Goal: Task Accomplishment & Management: Manage account settings

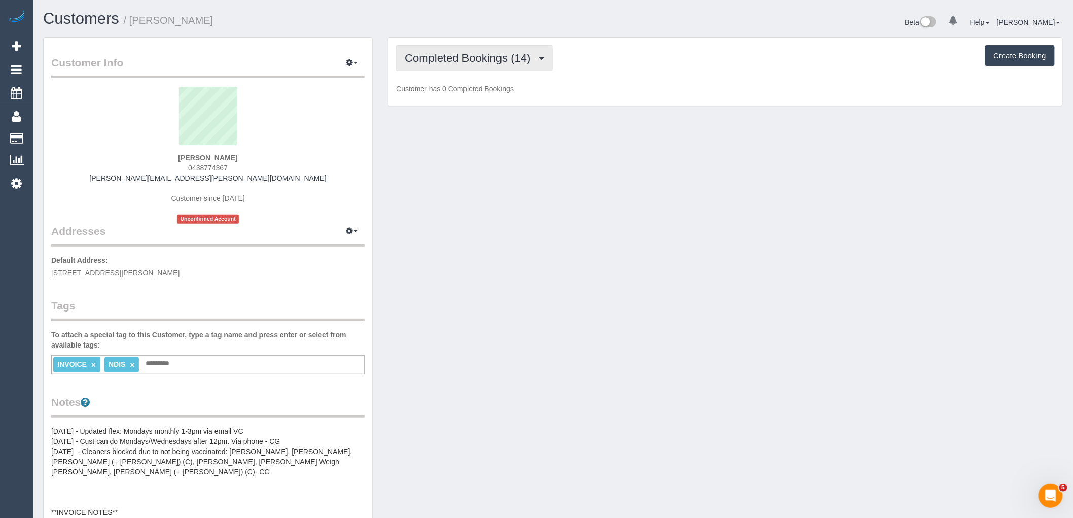
click at [476, 62] on span "Completed Bookings (14)" at bounding box center [470, 58] width 131 height 13
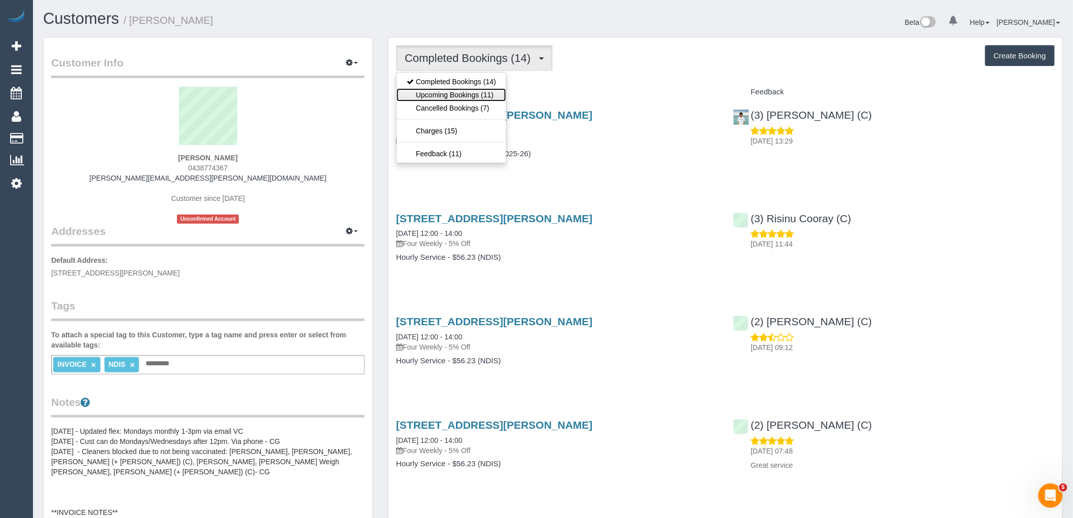
click at [492, 99] on link "Upcoming Bookings (11)" at bounding box center [452, 94] width 110 height 13
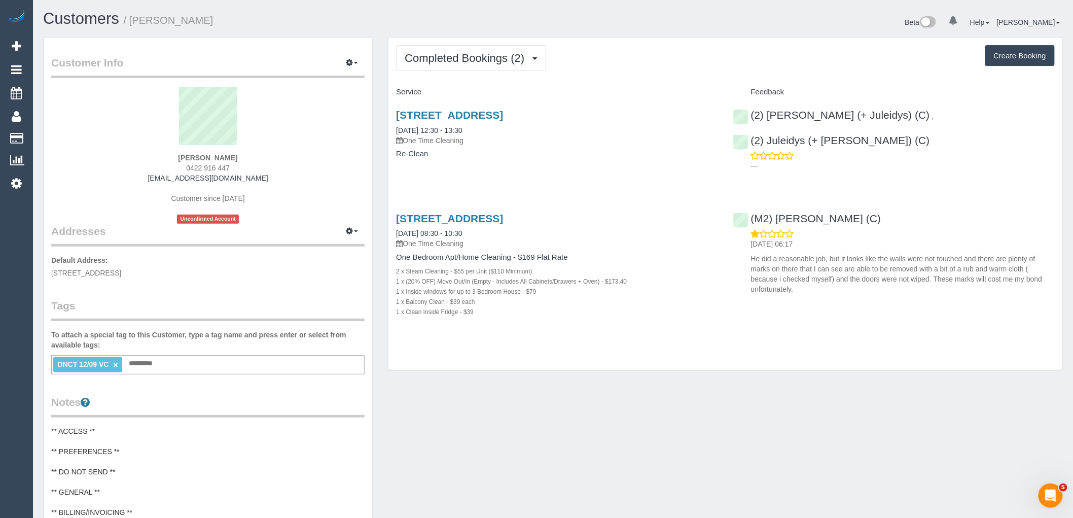
drag, startPoint x: 188, startPoint y: 169, endPoint x: 129, endPoint y: 169, distance: 59.3
click at [129, 169] on div "Alison Cranston 0422 916 447 alison.cranston91@gmail.com Customer since 2025 Un…" at bounding box center [207, 155] width 313 height 137
copy span "0422 916 447"
click at [269, 136] on sui-profile-pic at bounding box center [208, 120] width 298 height 66
drag, startPoint x: 255, startPoint y: 164, endPoint x: 39, endPoint y: 181, distance: 217.2
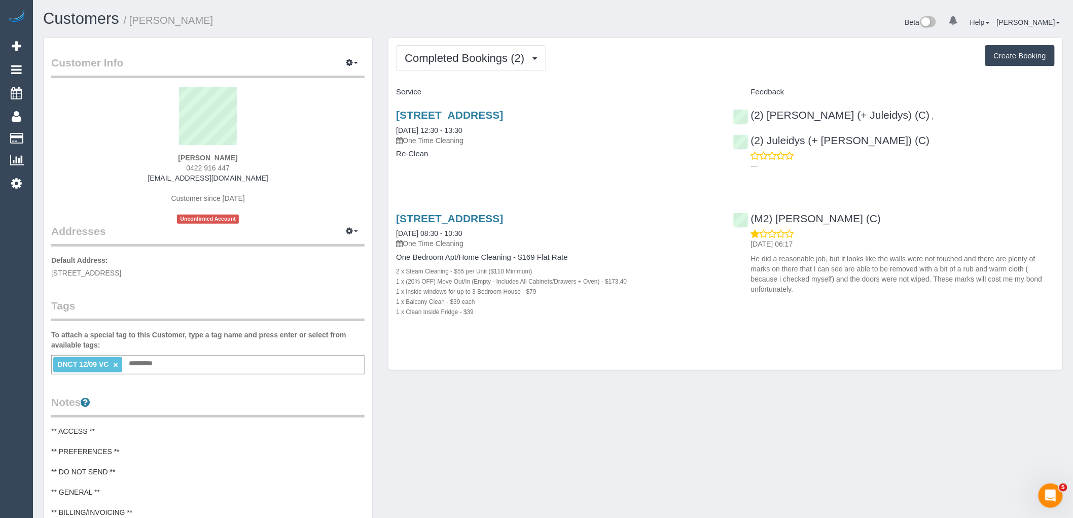
click at [117, 168] on div "Alison Cranston 0422 916 447 alison.cranston91@gmail.com Customer since 2025 Un…" at bounding box center [207, 155] width 313 height 137
copy span "0422 916 447"
click at [468, 51] on button "Completed Bookings (2)" at bounding box center [471, 58] width 150 height 26
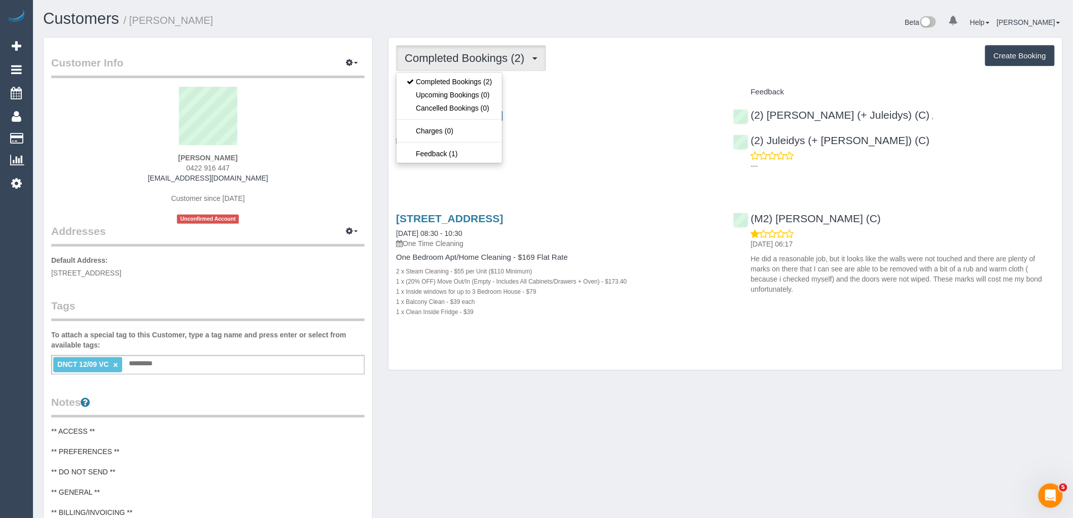
click at [640, 136] on p "One Time Cleaning" at bounding box center [557, 140] width 322 height 10
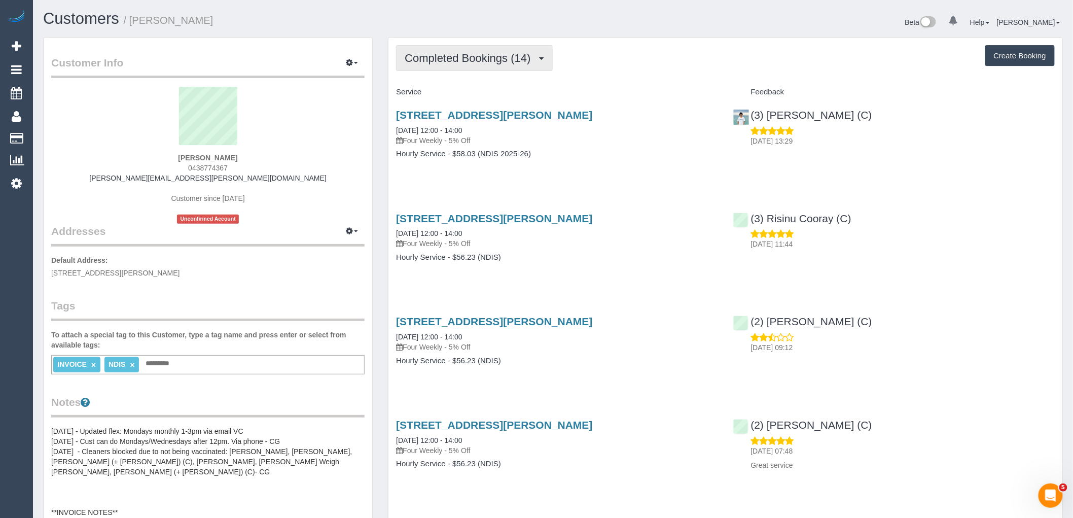
click at [452, 49] on button "Completed Bookings (14)" at bounding box center [474, 58] width 156 height 26
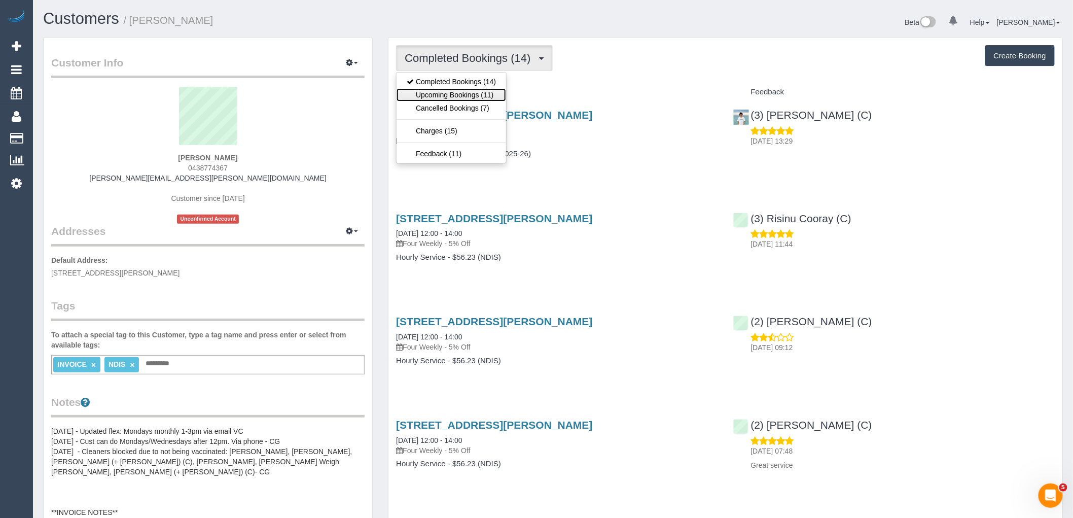
click at [474, 99] on link "Upcoming Bookings (11)" at bounding box center [452, 94] width 110 height 13
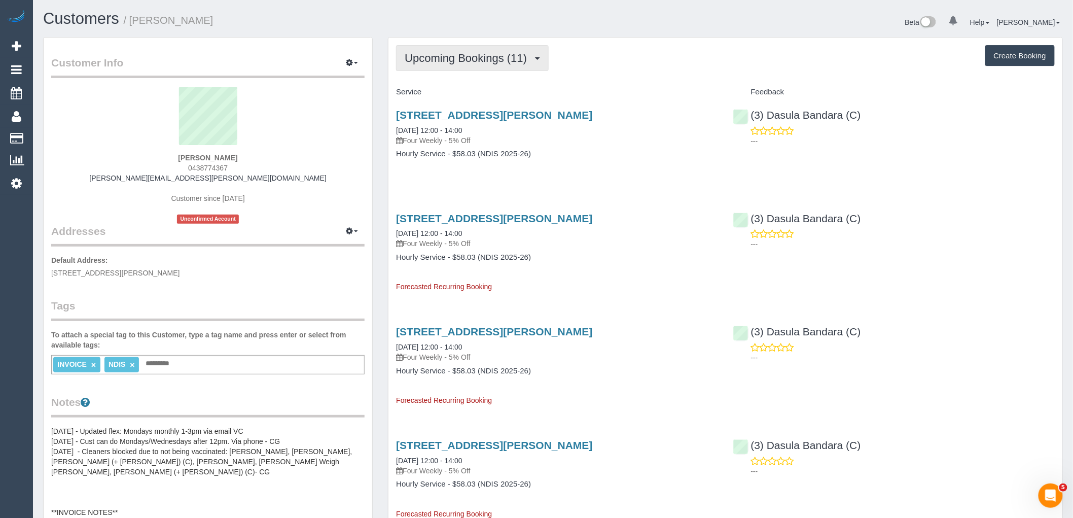
click at [485, 55] on span "Upcoming Bookings (11)" at bounding box center [468, 58] width 127 height 13
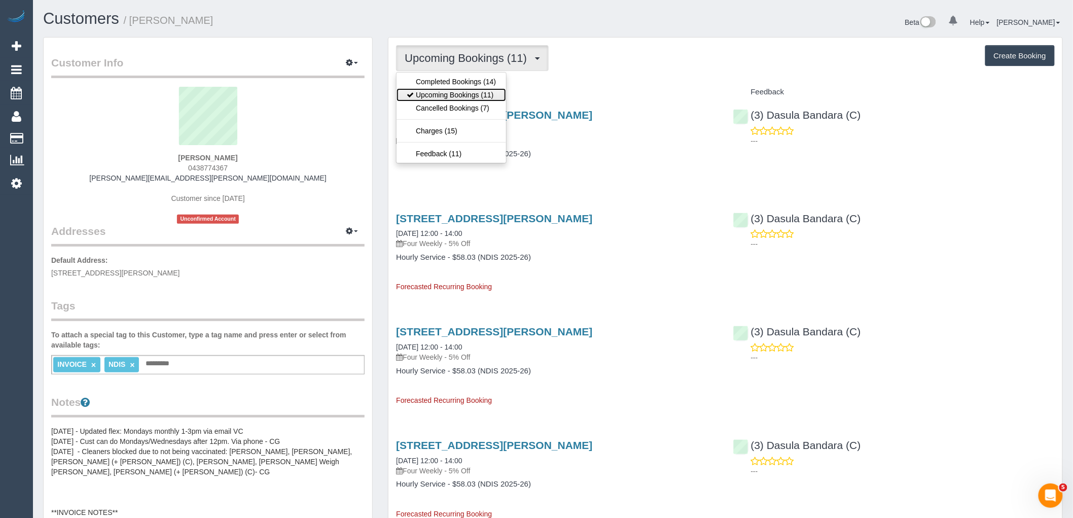
click at [476, 97] on link "Upcoming Bookings (11)" at bounding box center [452, 94] width 110 height 13
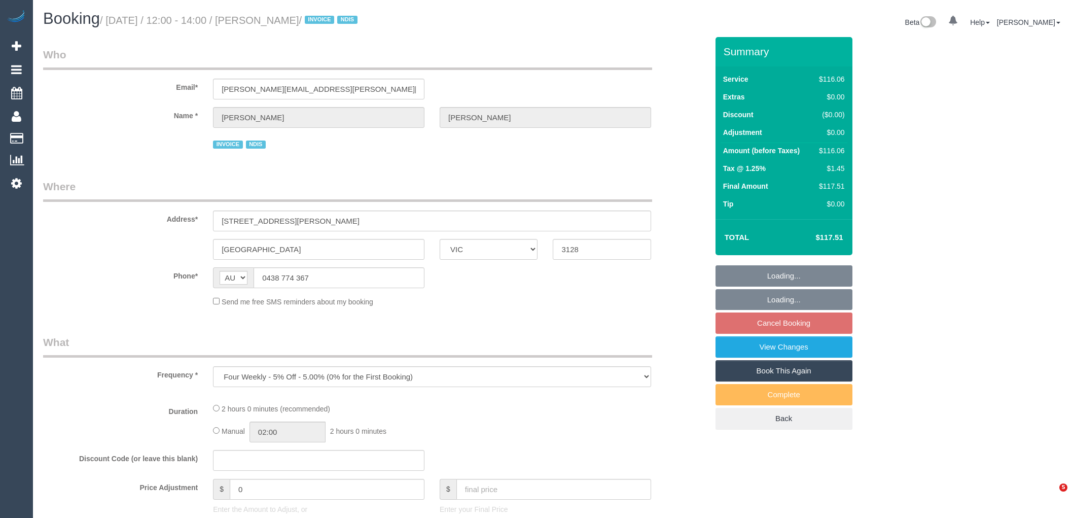
select select "VIC"
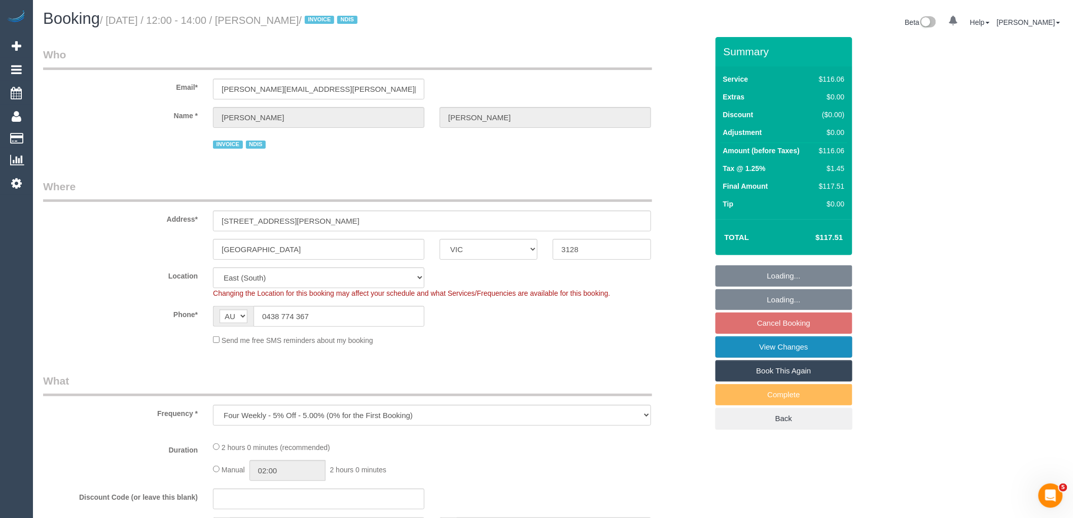
select select "number:27"
select select "number:14"
select select "number:19"
select select "number:36"
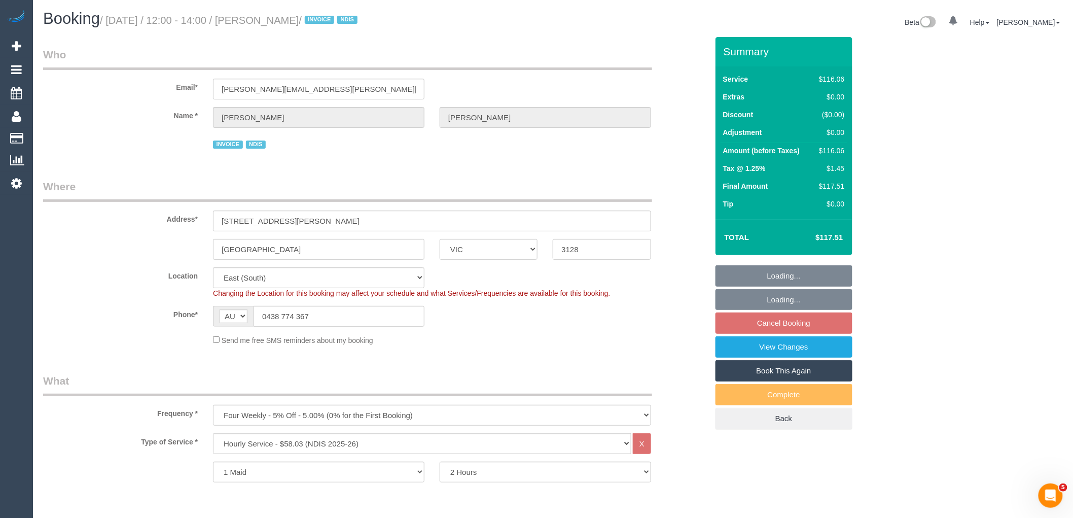
select select "object:1185"
select select "spot1"
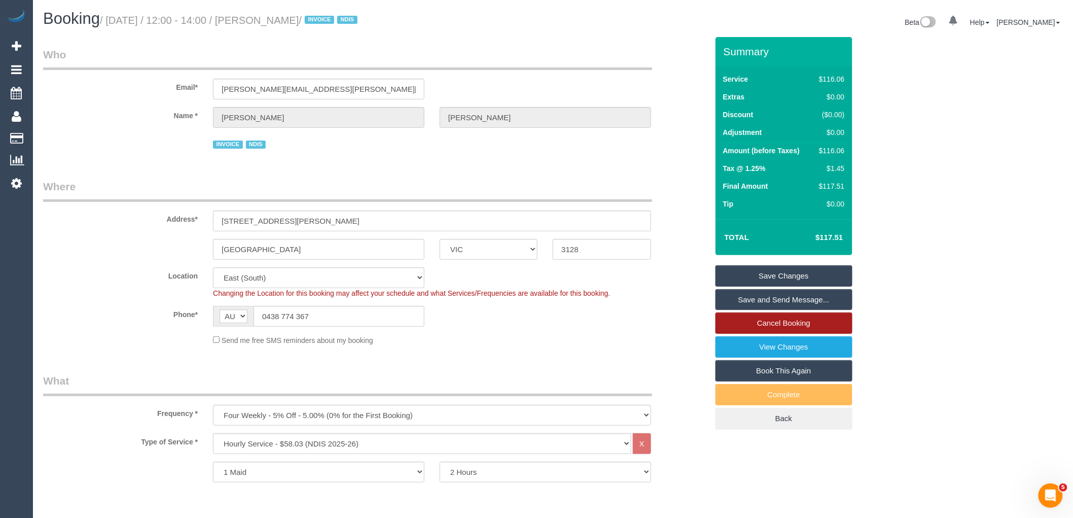
click at [798, 323] on link "Cancel Booking" at bounding box center [784, 322] width 137 height 21
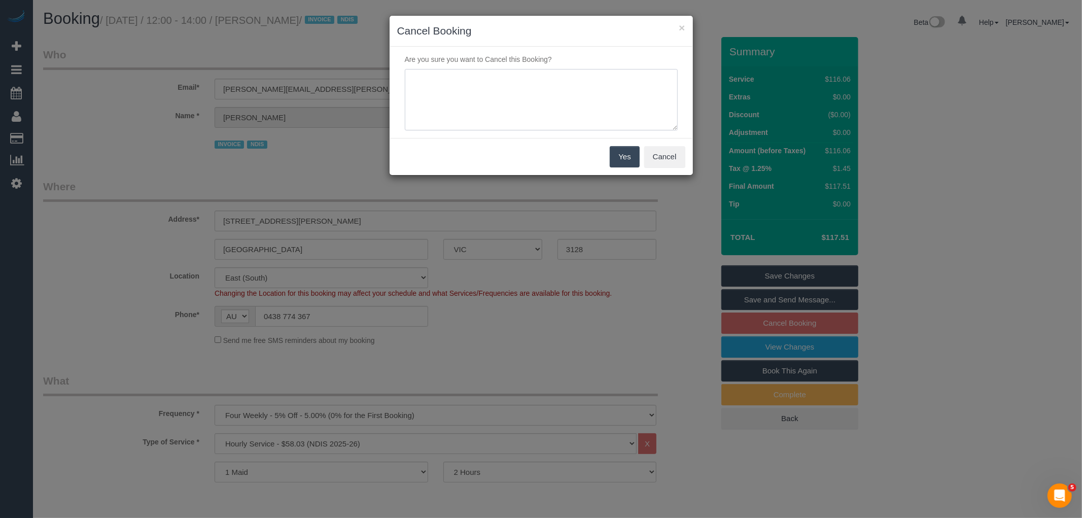
click at [455, 91] on textarea at bounding box center [541, 100] width 273 height 62
click at [543, 82] on textarea at bounding box center [541, 100] width 273 height 62
type textarea "Service unable to go ahead via phone VC"
click at [627, 163] on button "Yes" at bounding box center [624, 156] width 29 height 21
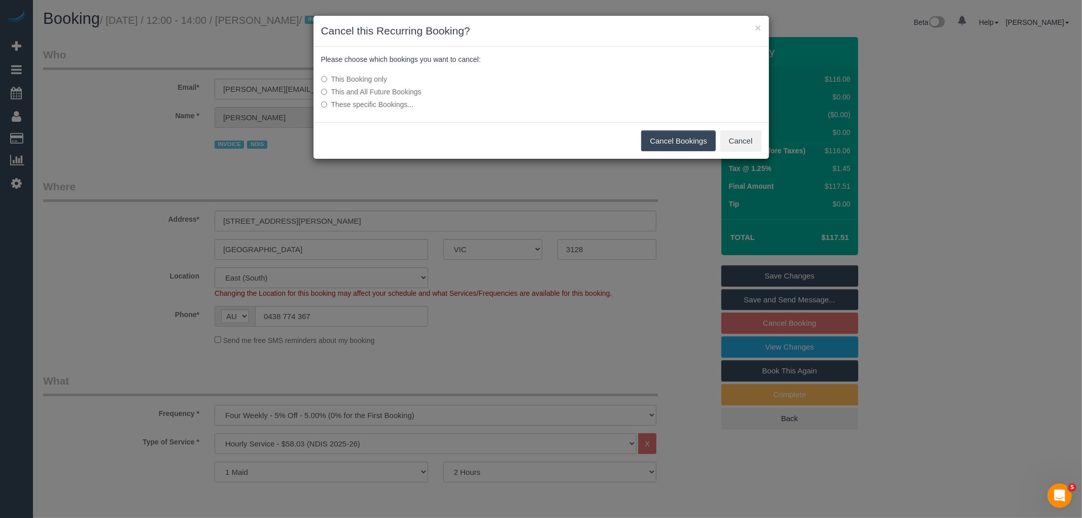
click at [692, 140] on button "Cancel Bookings" at bounding box center [678, 140] width 75 height 21
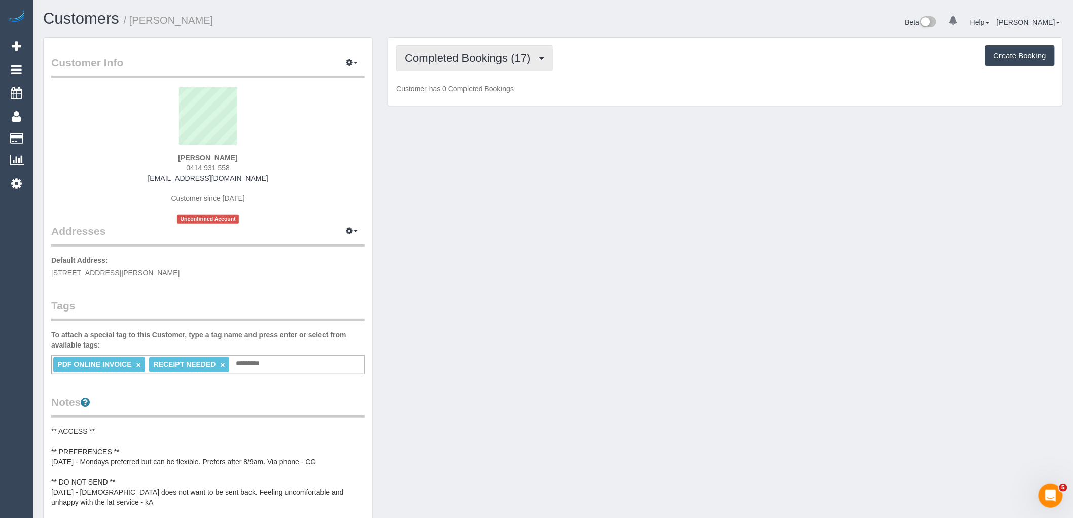
click at [498, 48] on button "Completed Bookings (17)" at bounding box center [474, 58] width 156 height 26
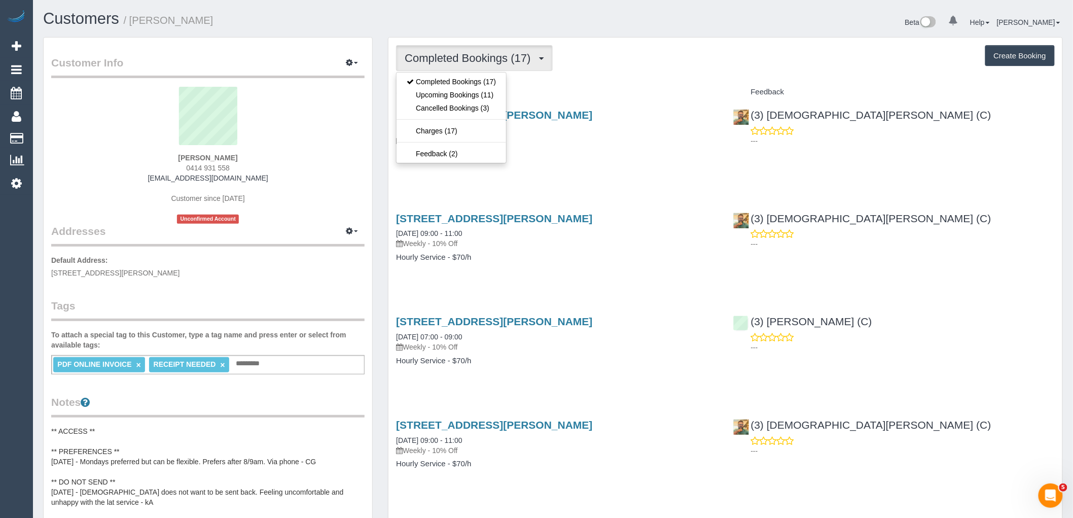
click at [592, 49] on div "Completed Bookings (17) Completed Bookings (17) Upcoming Bookings (11) Cancelle…" at bounding box center [725, 58] width 659 height 26
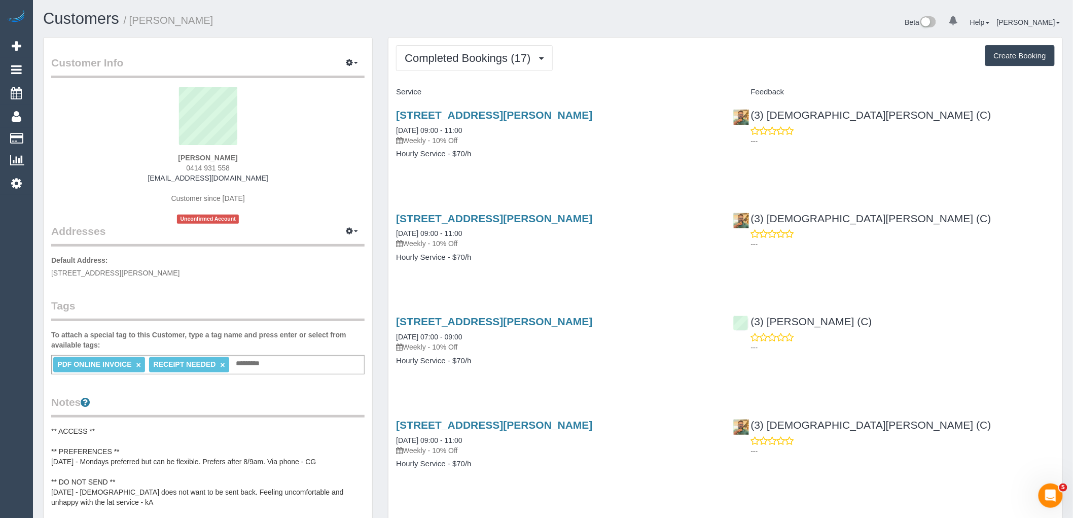
drag, startPoint x: 270, startPoint y: 179, endPoint x: 82, endPoint y: 179, distance: 187.7
click at [82, 179] on div "[PERSON_NAME] 0414 931 558 [EMAIL_ADDRESS][DOMAIN_NAME] Customer since [DATE] U…" at bounding box center [207, 155] width 313 height 137
copy link "[EMAIL_ADDRESS][DOMAIN_NAME]"
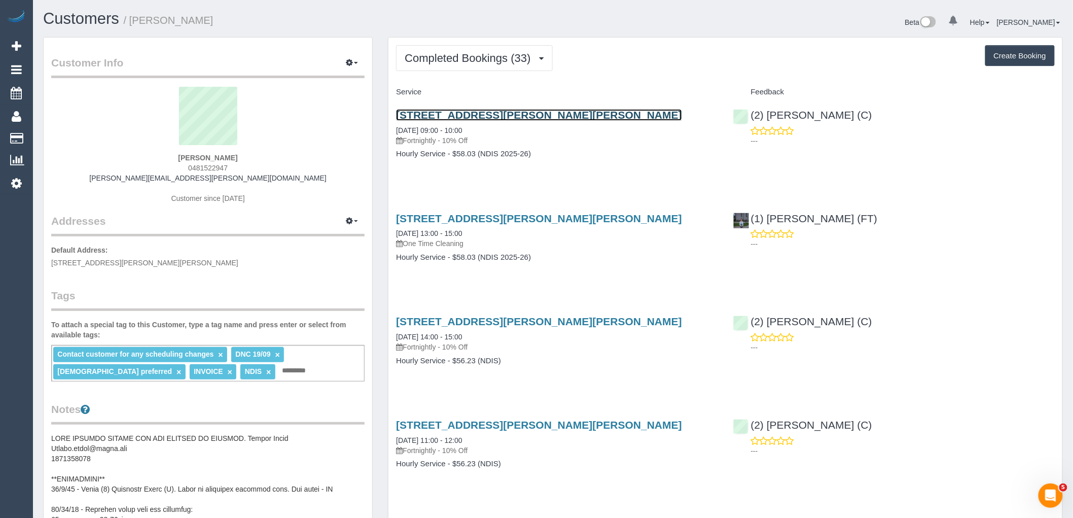
drag, startPoint x: 516, startPoint y: 119, endPoint x: 501, endPoint y: 125, distance: 16.2
drag, startPoint x: 237, startPoint y: 163, endPoint x: 108, endPoint y: 163, distance: 129.3
click at [108, 163] on div "[PERSON_NAME] 0481522947 [PERSON_NAME][EMAIL_ADDRESS][PERSON_NAME][DOMAIN_NAME]…" at bounding box center [207, 150] width 313 height 127
click at [290, 143] on sui-profile-pic at bounding box center [208, 120] width 298 height 66
drag, startPoint x: 240, startPoint y: 158, endPoint x: 87, endPoint y: 159, distance: 152.7
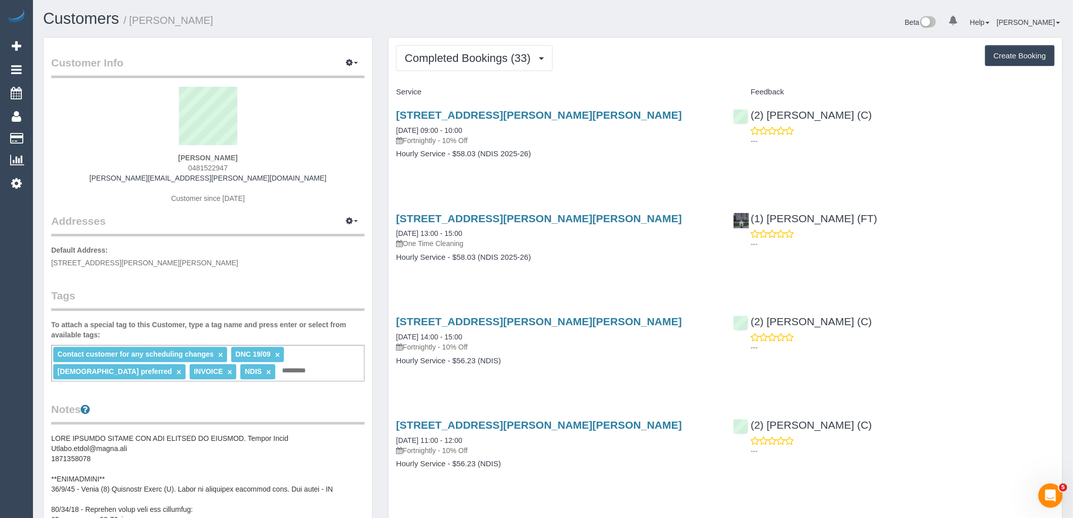
click at [92, 159] on div "[PERSON_NAME] 0481522947 [PERSON_NAME][EMAIL_ADDRESS][PERSON_NAME][DOMAIN_NAME]…" at bounding box center [207, 150] width 313 height 127
copy strong "[PERSON_NAME]"
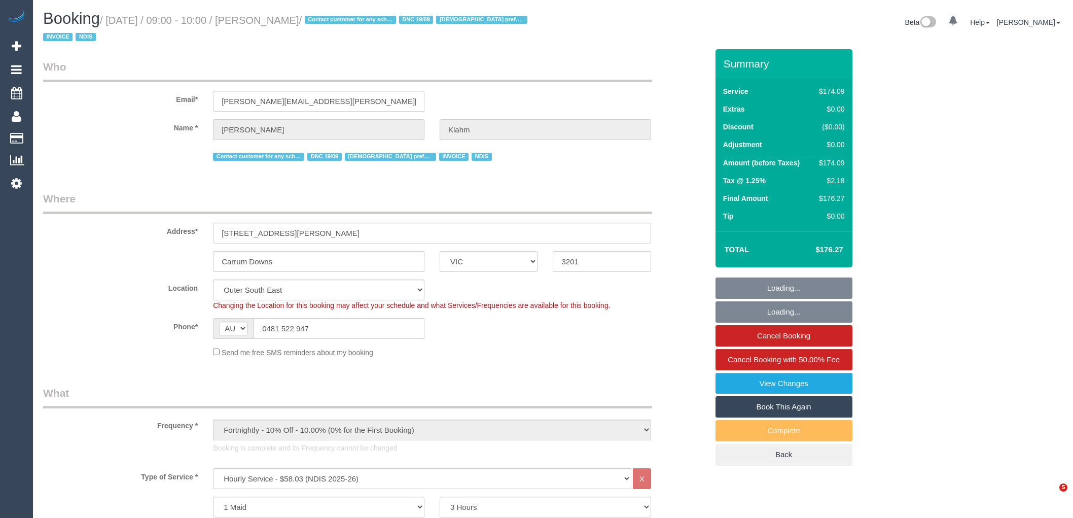
select select "VIC"
select select "180"
select select "number:28"
select select "number:14"
select select "number:19"
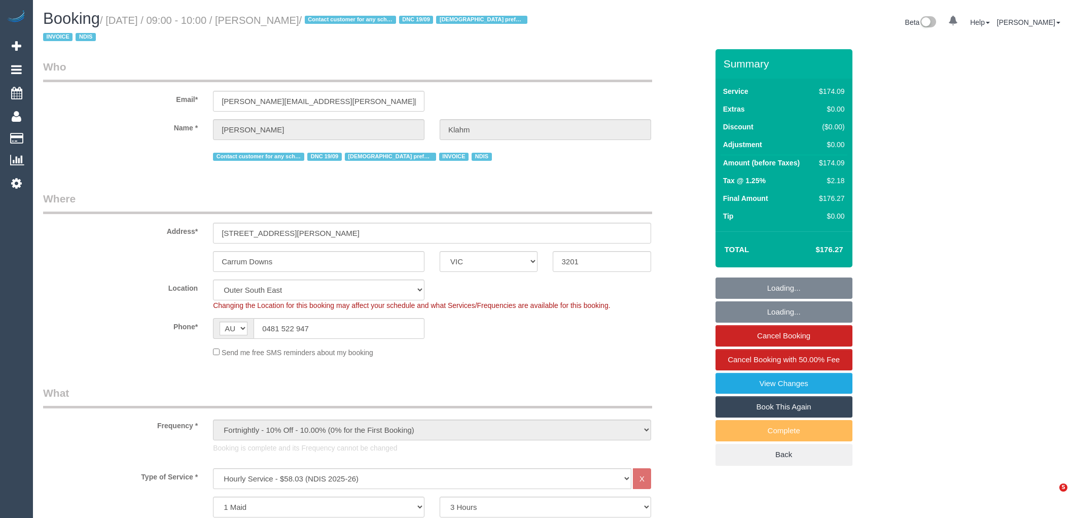
select select "number:36"
select select "number:35"
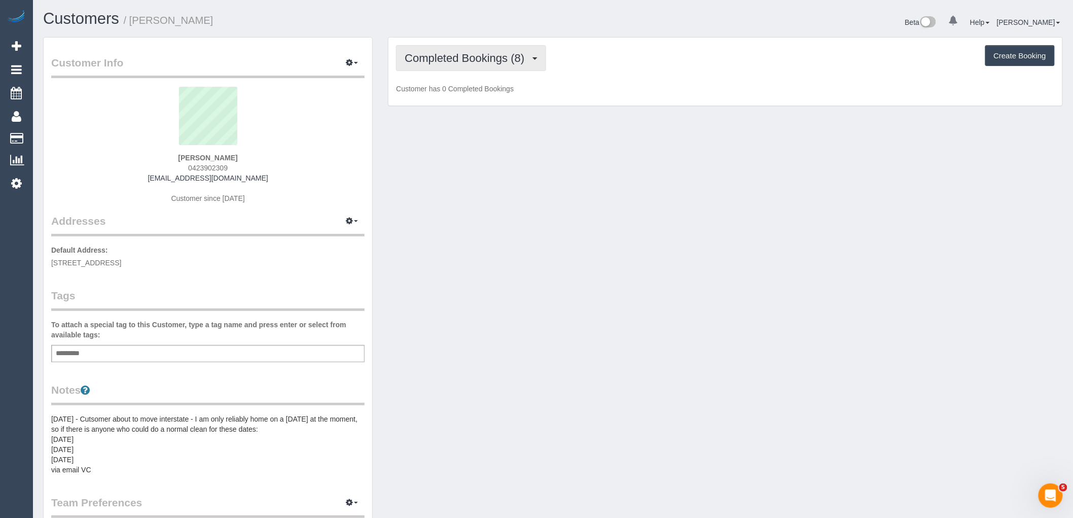
click at [453, 49] on button "Completed Bookings (8)" at bounding box center [471, 58] width 150 height 26
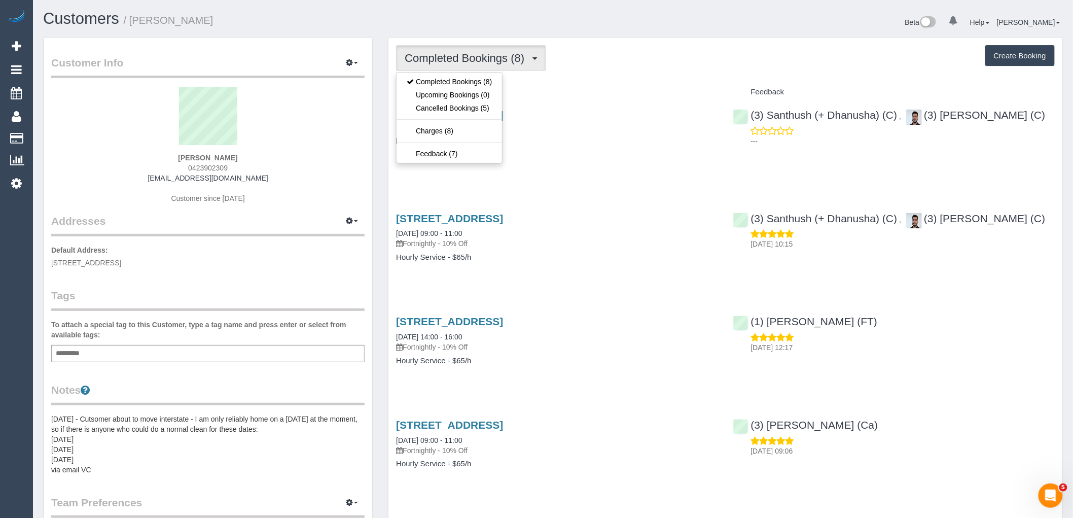
click at [641, 78] on div "Completed Bookings (8) Completed Bookings (8) Upcoming Bookings (0) Cancelled B…" at bounding box center [726, 486] width 674 height 897
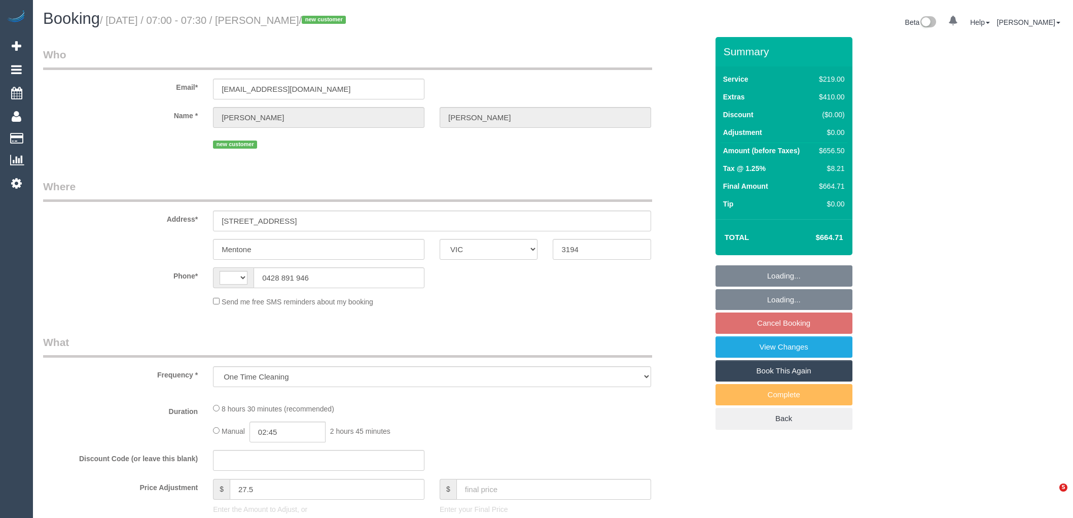
select select "VIC"
select select "string:AU"
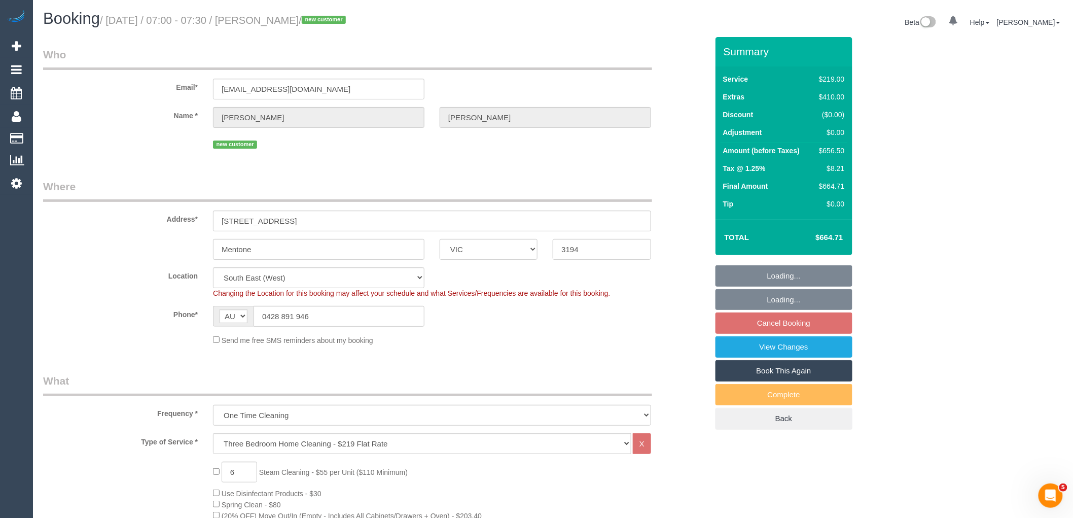
select select "object:846"
select select "number:28"
select select "number:14"
select select "number:19"
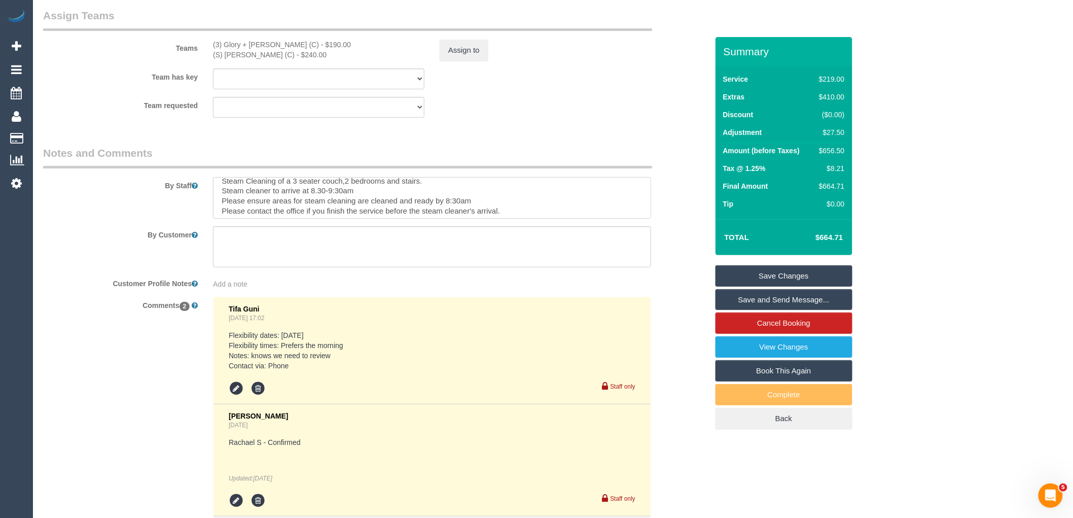
scroll to position [41, 0]
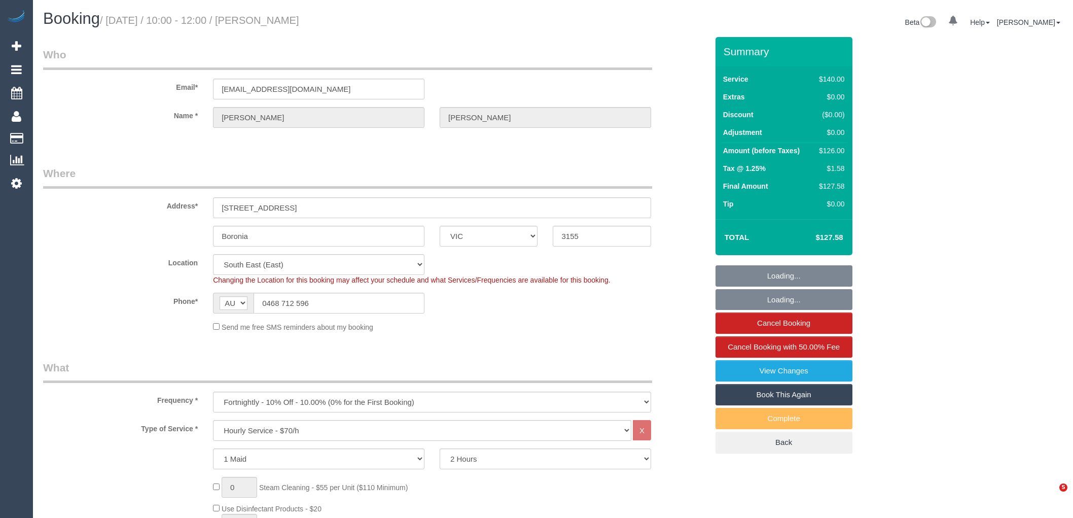
select select "VIC"
select select "string:stripe-pm_1Rvydx2GScqysDRVk2VPIqjE"
select select "number:28"
select select "number:14"
select select "number:19"
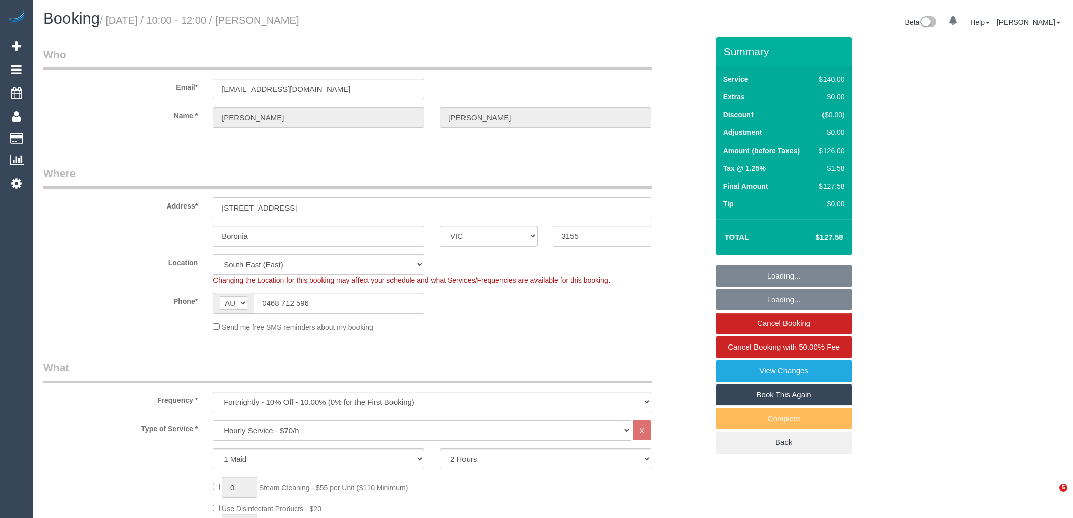
select select "number:22"
select select "number:34"
select select "number:12"
select select "object:1381"
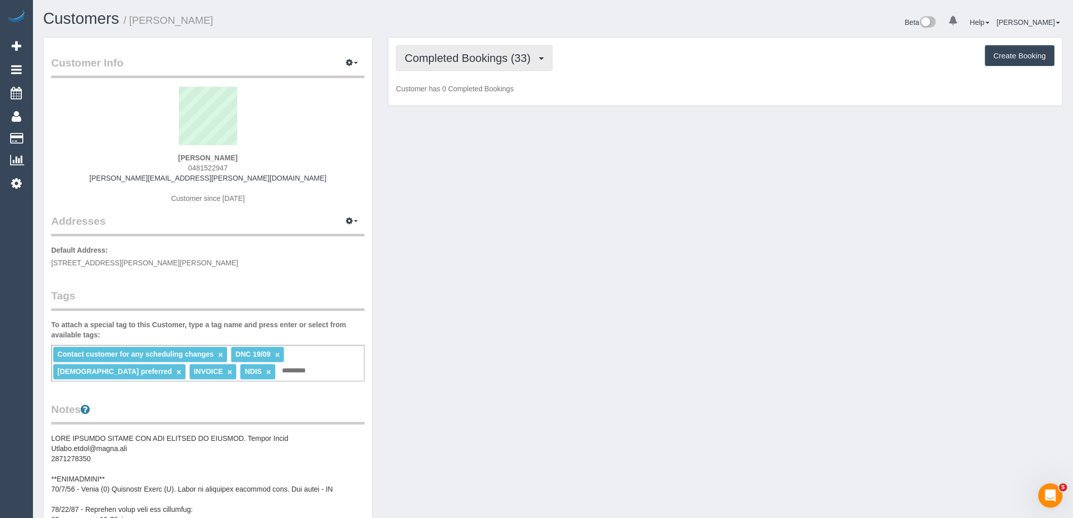
click at [487, 53] on span "Completed Bookings (33)" at bounding box center [470, 58] width 131 height 13
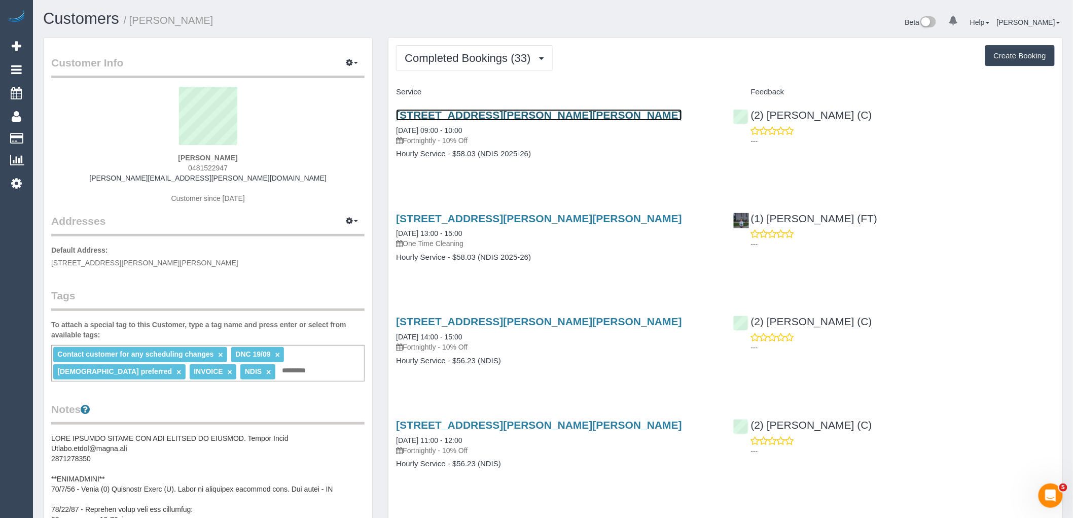
click at [535, 115] on link "28 Juliana Drive, Carrum Downs, VIC 3201" at bounding box center [539, 115] width 286 height 12
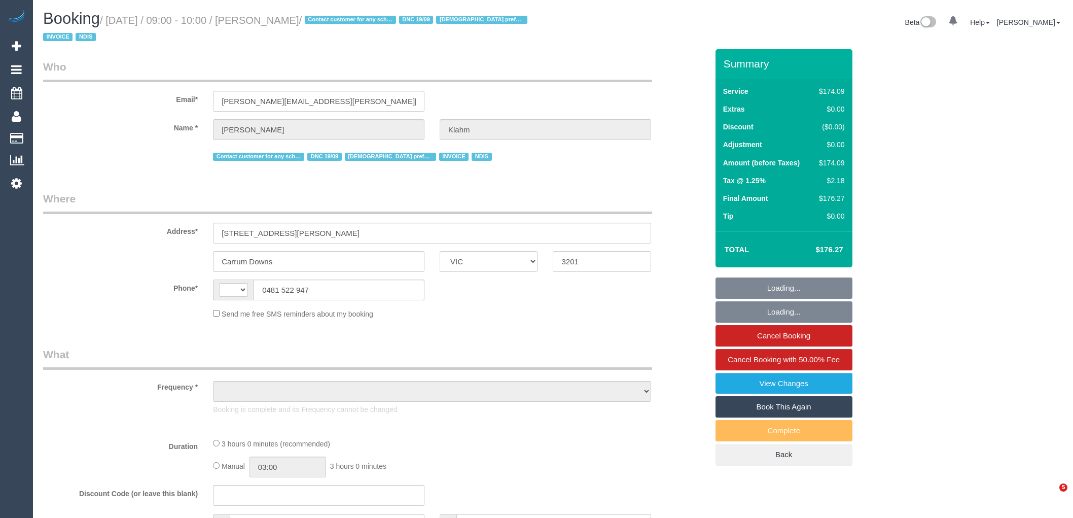
select select "VIC"
select select "string:AU"
select select "object:359"
select select "180"
select select "number:28"
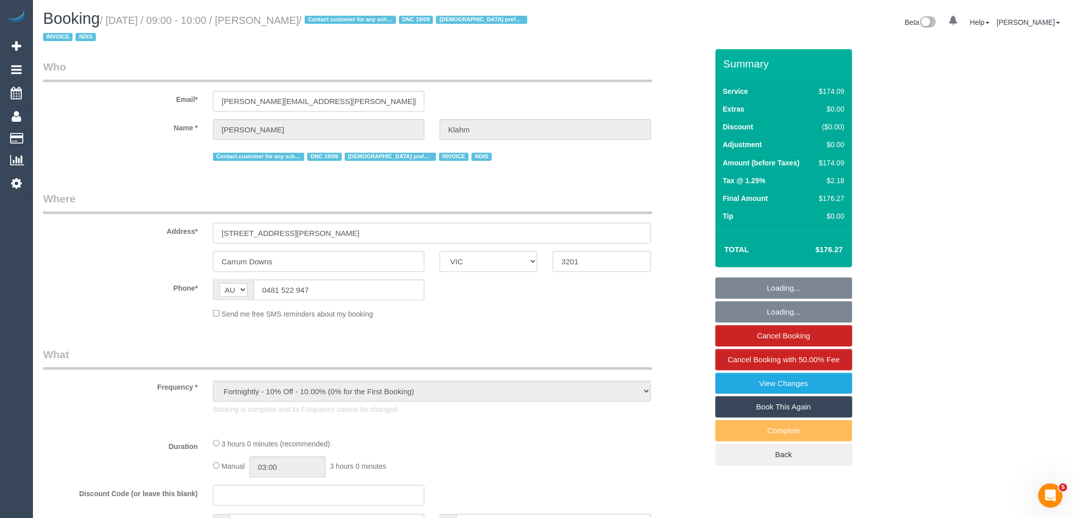
select select "number:14"
select select "number:19"
select select "number:36"
select select "number:35"
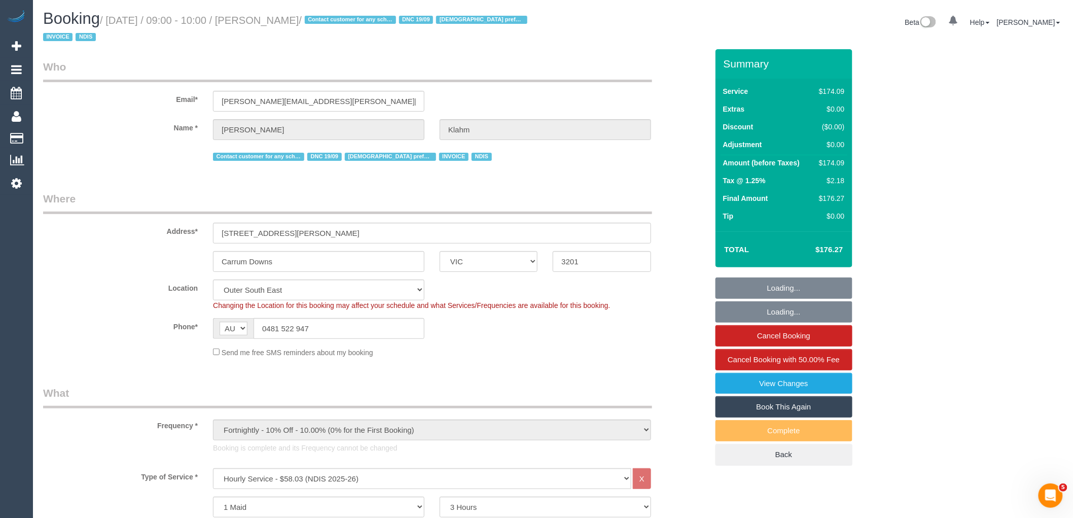
select select "object:1135"
